Goal: Transaction & Acquisition: Purchase product/service

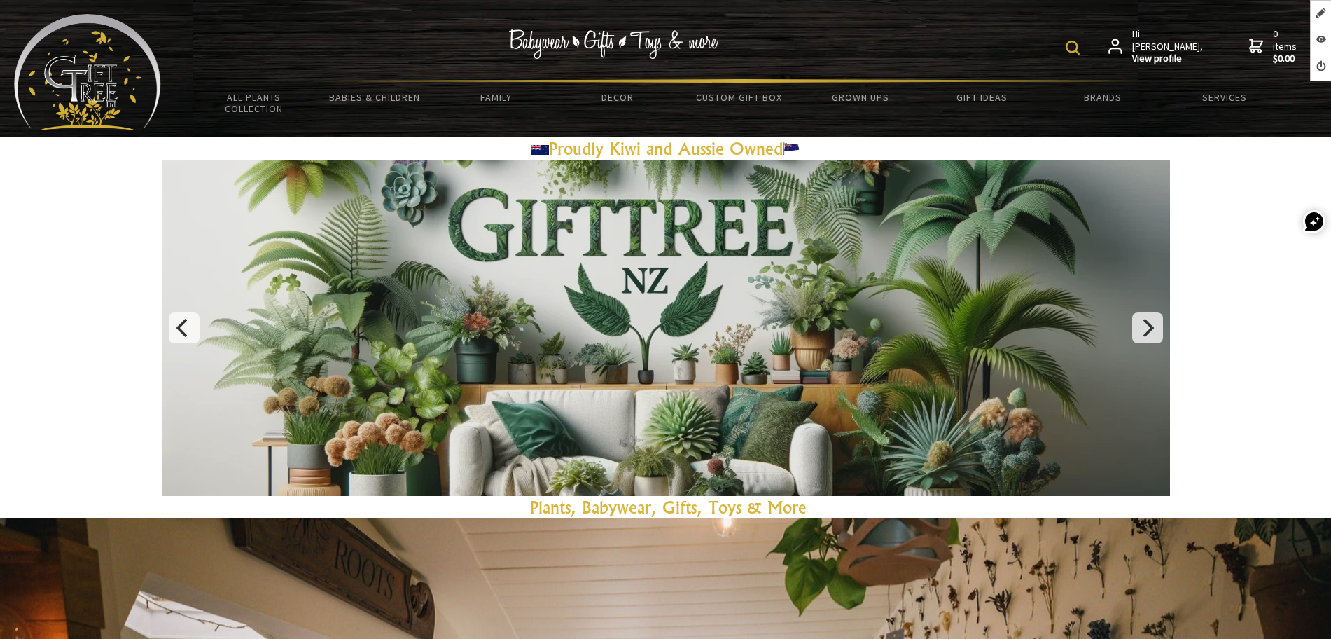
click at [84, 50] on img at bounding box center [87, 72] width 147 height 116
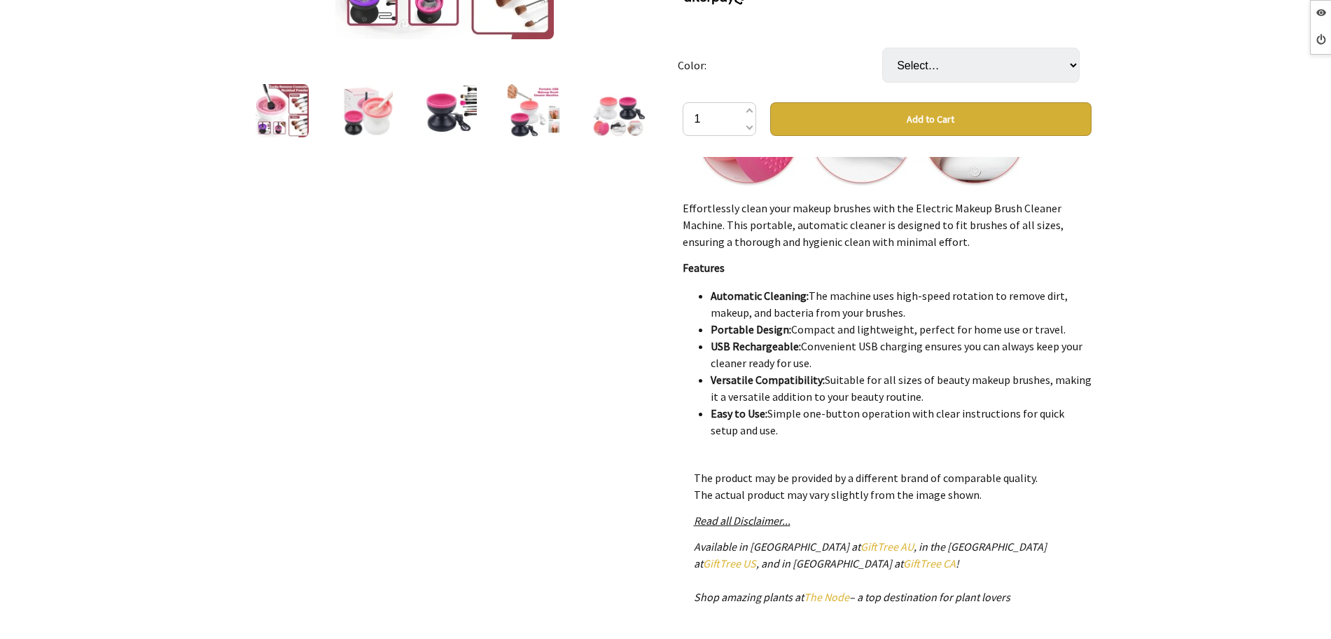
scroll to position [88, 0]
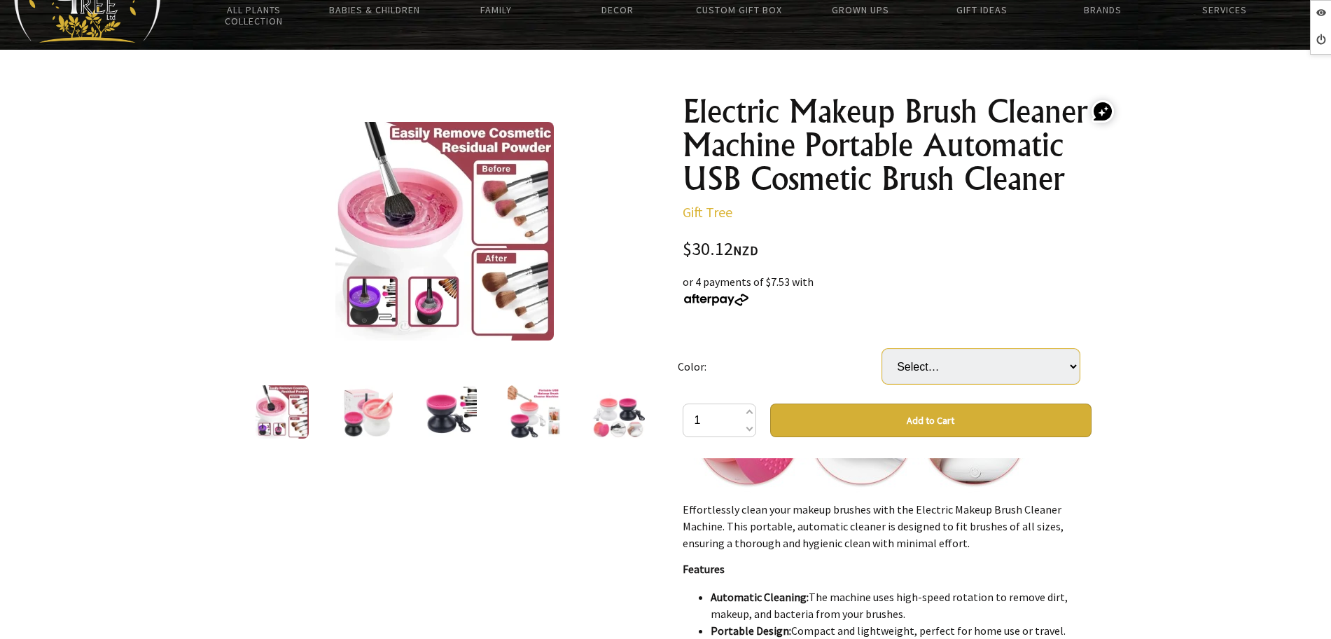
click at [973, 358] on select "Select… Black Rose Red Purple White Powder" at bounding box center [980, 366] width 197 height 35
